Goal: Information Seeking & Learning: Learn about a topic

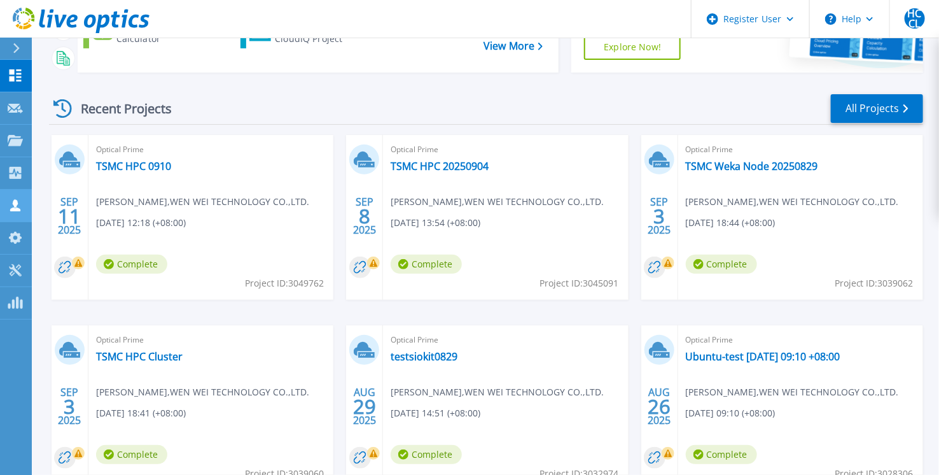
scroll to position [71, 0]
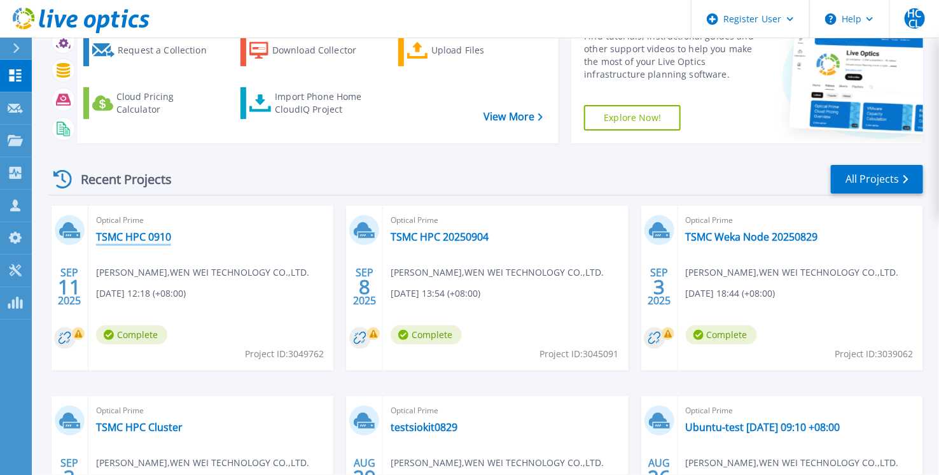
click at [135, 233] on link "TSMC HPC 0910" at bounding box center [133, 236] width 75 height 13
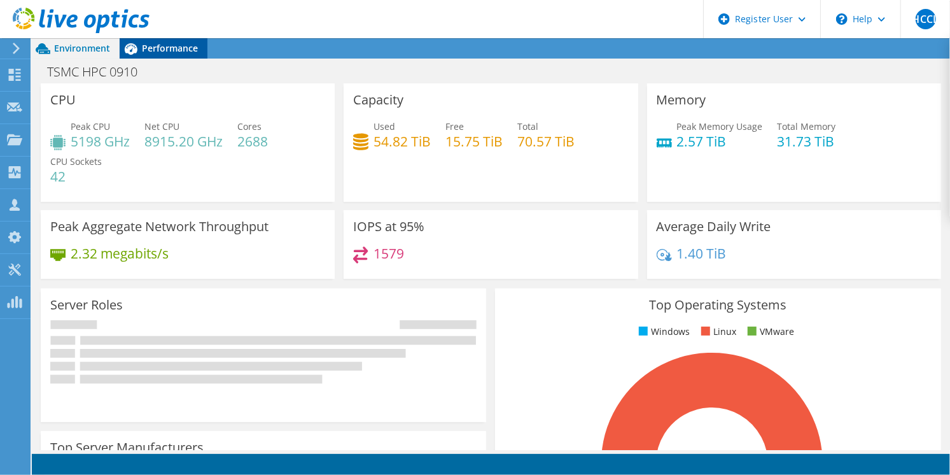
click at [166, 44] on span "Performance" at bounding box center [170, 48] width 56 height 12
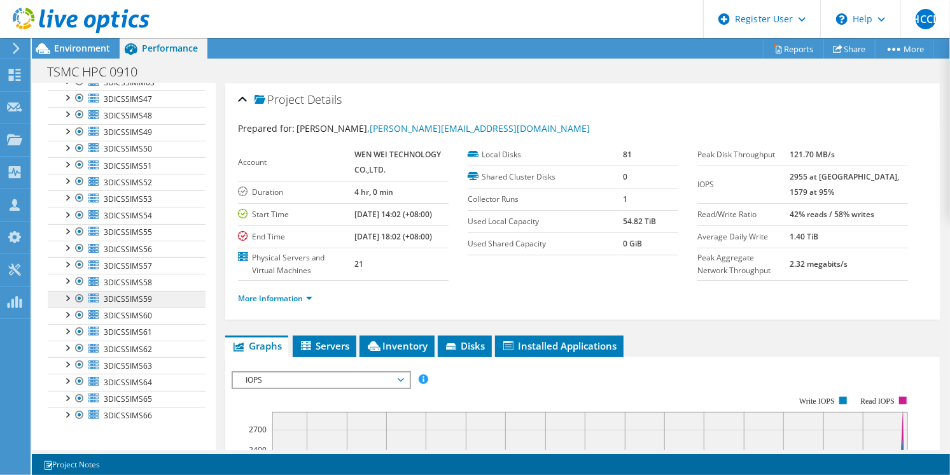
scroll to position [43, 0]
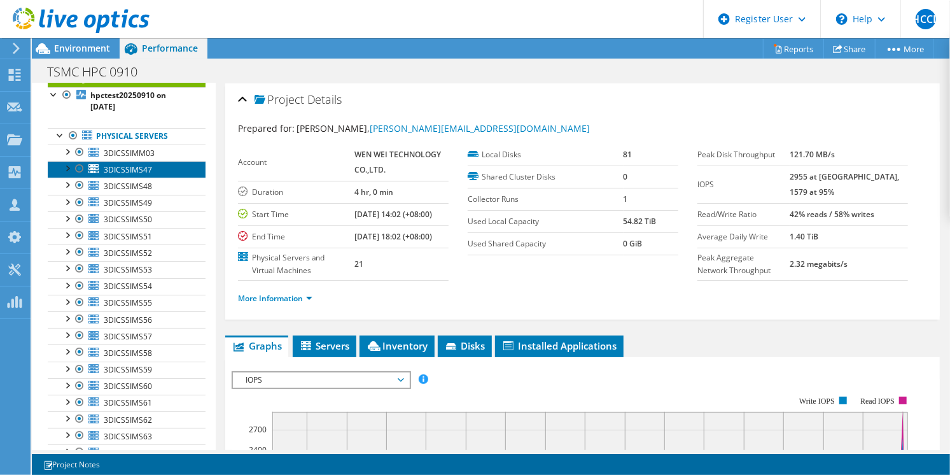
click at [137, 171] on span "3DICSSIMS47" at bounding box center [128, 169] width 48 height 11
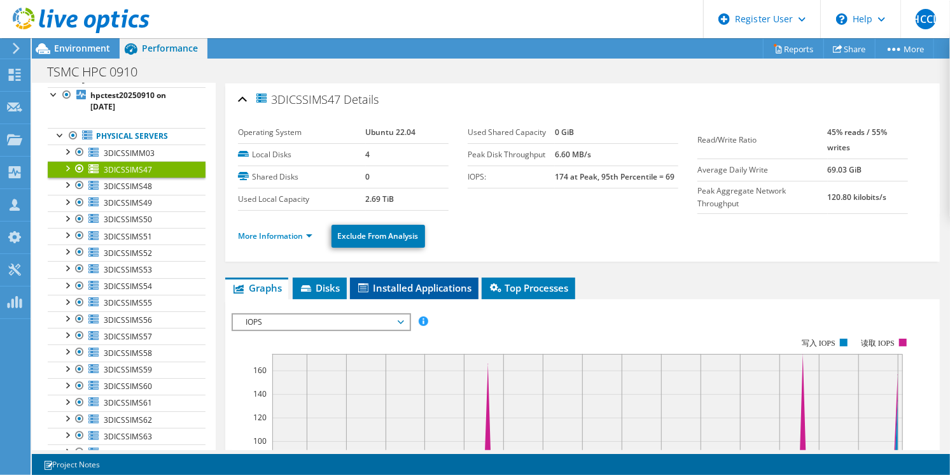
click at [442, 289] on span "Installed Applications" at bounding box center [414, 287] width 116 height 13
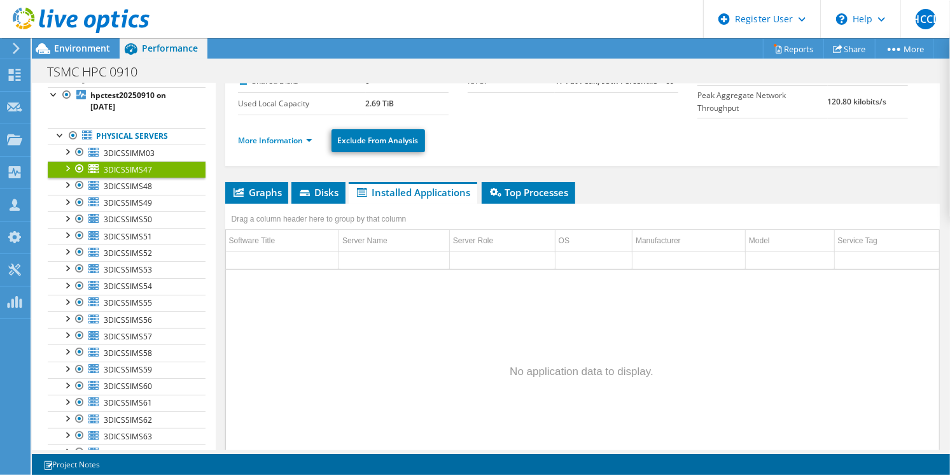
scroll to position [25, 0]
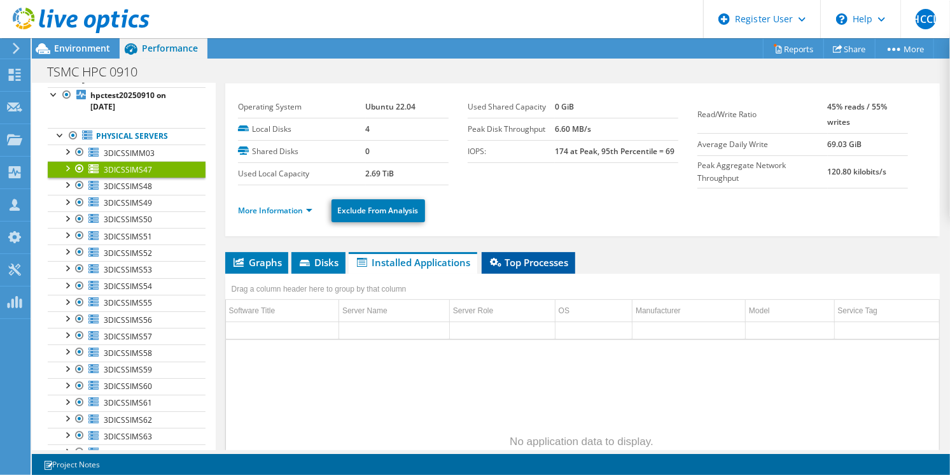
click at [552, 263] on span "Top Processes" at bounding box center [528, 262] width 81 height 13
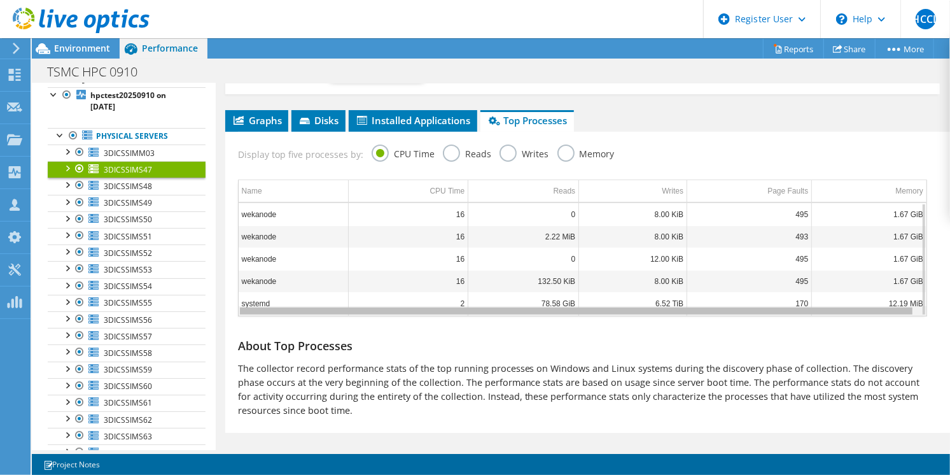
scroll to position [0, 0]
drag, startPoint x: 543, startPoint y: 311, endPoint x: 594, endPoint y: 319, distance: 51.6
click at [594, 319] on body "HCCL Dell User Hsin [PERSON_NAME] Li [DOMAIN_NAME][EMAIL_ADDRESS][DOMAIN_NAME] …" at bounding box center [475, 237] width 950 height 475
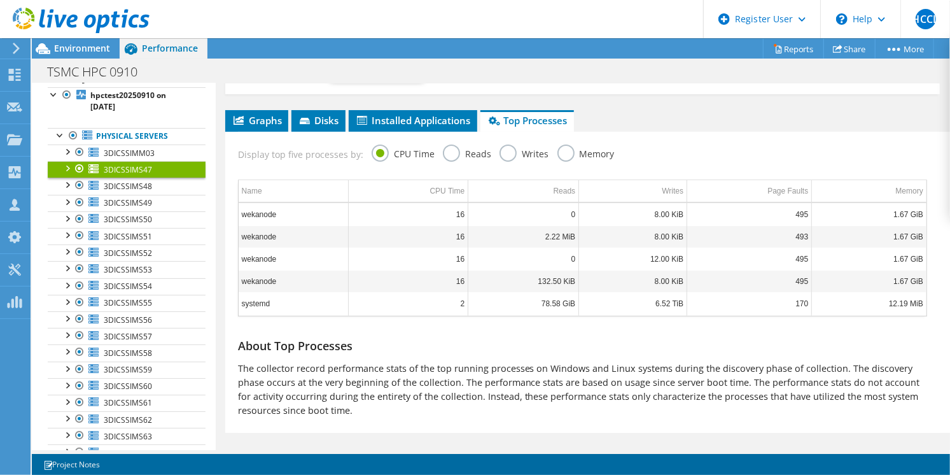
click at [561, 150] on label "Memory" at bounding box center [585, 152] width 57 height 16
click at [0, 0] on input "Memory" at bounding box center [0, 0] width 0 height 0
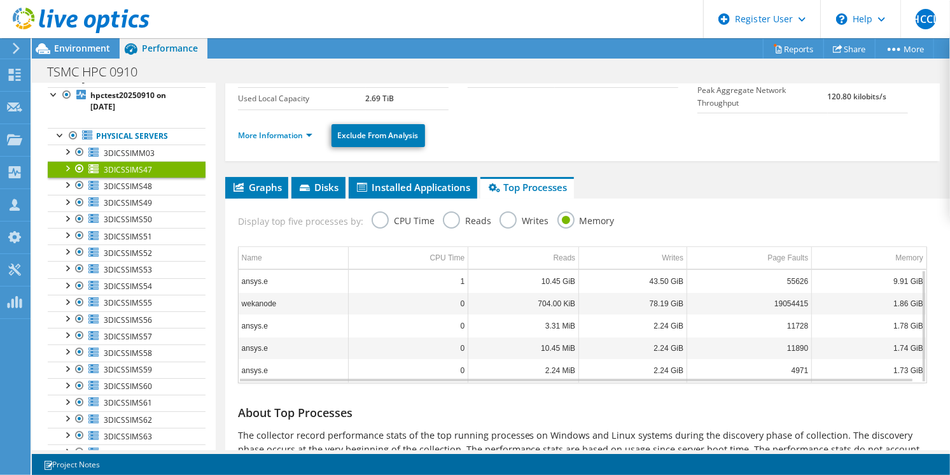
scroll to position [171, 0]
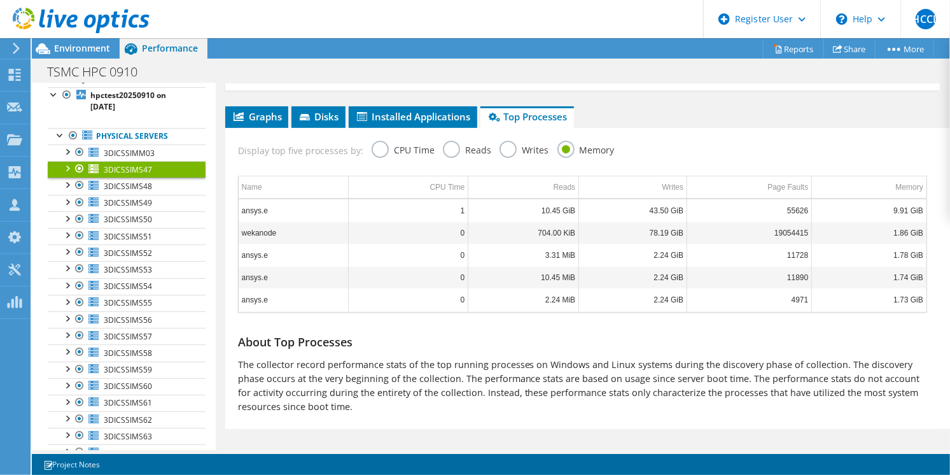
click at [503, 151] on label "Writes" at bounding box center [525, 149] width 50 height 16
click at [0, 0] on input "Writes" at bounding box center [0, 0] width 0 height 0
click at [447, 150] on label "Reads" at bounding box center [467, 149] width 48 height 16
click at [0, 0] on input "Reads" at bounding box center [0, 0] width 0 height 0
click at [378, 151] on label "CPU Time" at bounding box center [403, 149] width 63 height 16
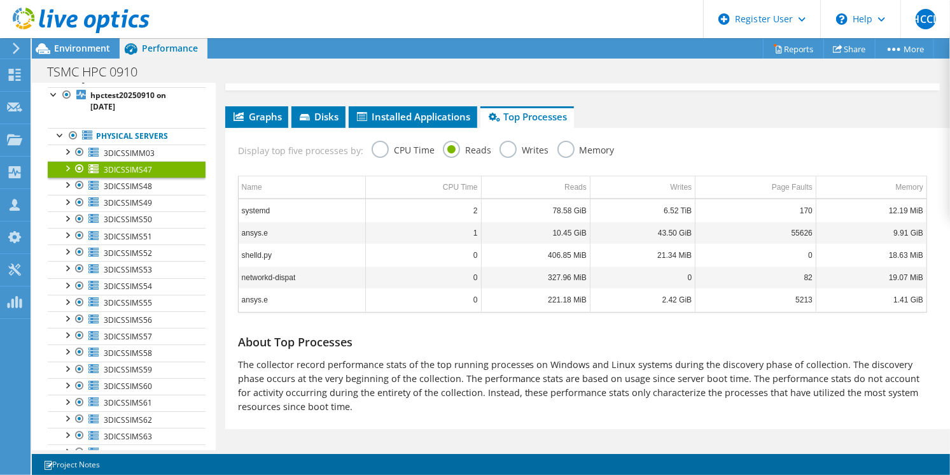
click at [0, 0] on input "CPU Time" at bounding box center [0, 0] width 0 height 0
click at [559, 151] on label "Memory" at bounding box center [585, 149] width 57 height 16
click at [0, 0] on input "Memory" at bounding box center [0, 0] width 0 height 0
